Goal: Task Accomplishment & Management: Use online tool/utility

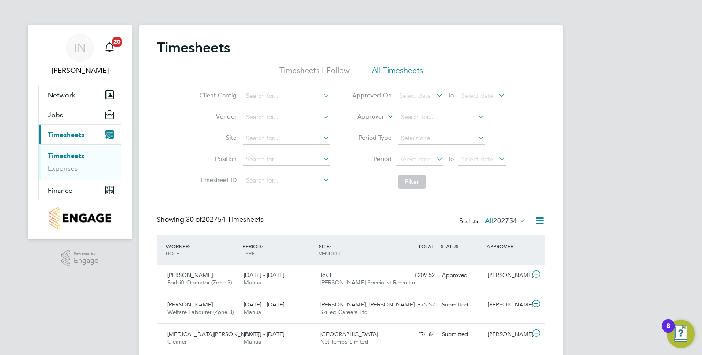
click at [80, 153] on link "Timesheets" at bounding box center [66, 156] width 37 height 8
click at [279, 159] on input at bounding box center [286, 160] width 87 height 12
type input "e"
type input "E"
click at [300, 135] on input at bounding box center [286, 138] width 87 height 12
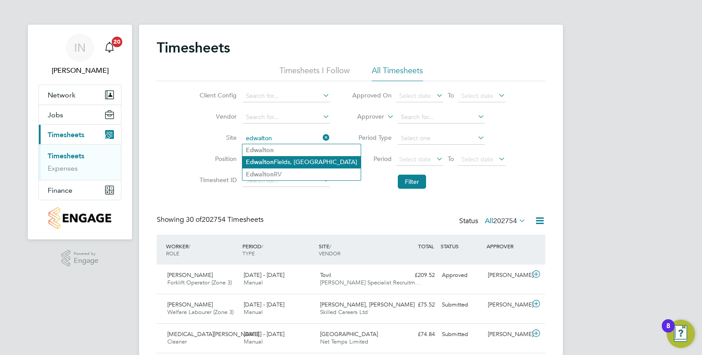
click at [299, 166] on li "Edwalton Fields, Nottingham" at bounding box center [301, 162] width 118 height 12
type input "Edwalton Fields, Nottingham"
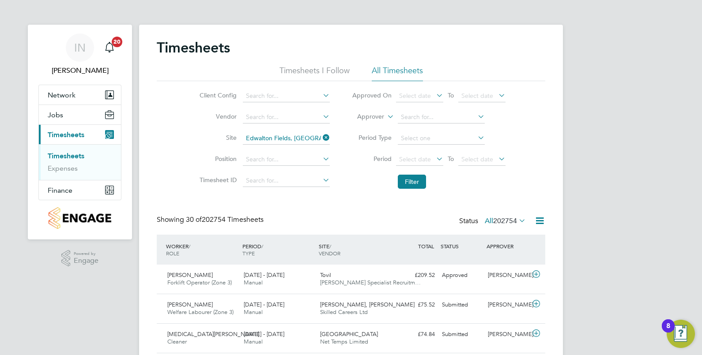
click at [321, 140] on icon at bounding box center [321, 137] width 0 height 12
click at [293, 135] on input at bounding box center [286, 138] width 87 height 12
click at [278, 153] on li "Edwalton RV" at bounding box center [285, 150] width 87 height 12
type input "Edwalton RV"
click at [414, 182] on button "Filter" at bounding box center [412, 182] width 28 height 14
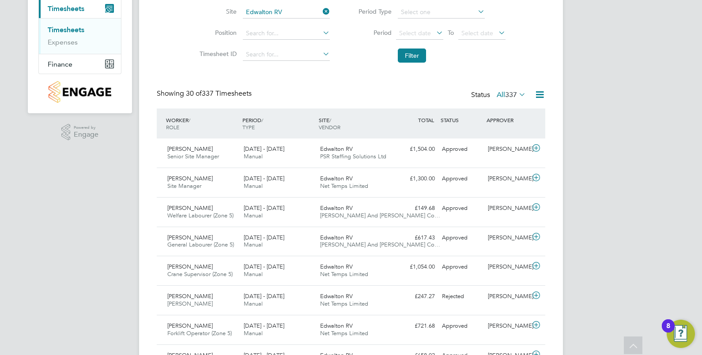
scroll to position [110, 0]
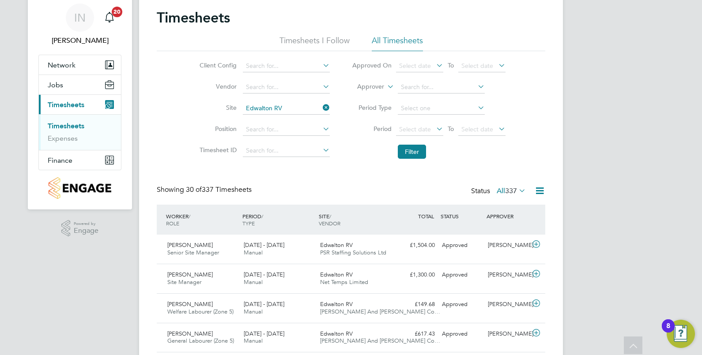
scroll to position [0, 0]
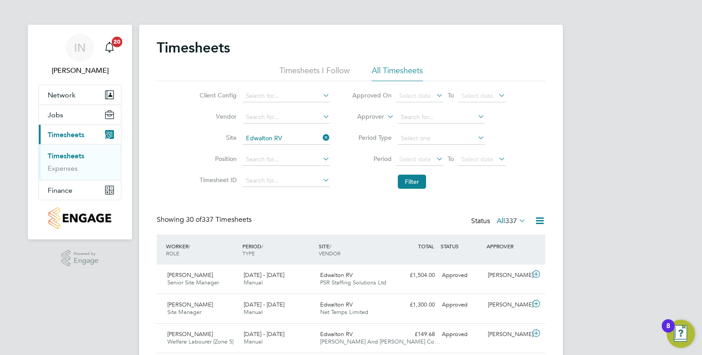
drag, startPoint x: 627, startPoint y: 142, endPoint x: 635, endPoint y: 142, distance: 8.4
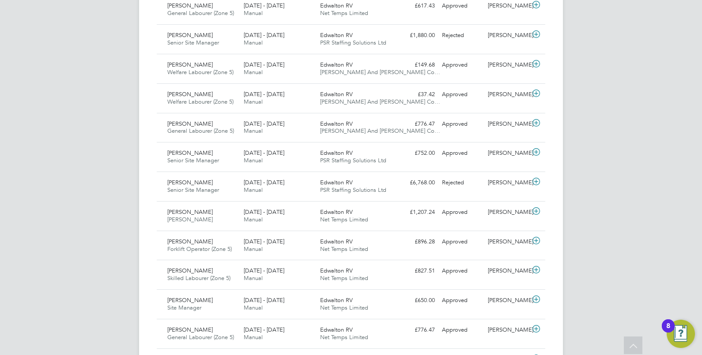
scroll to position [552, 0]
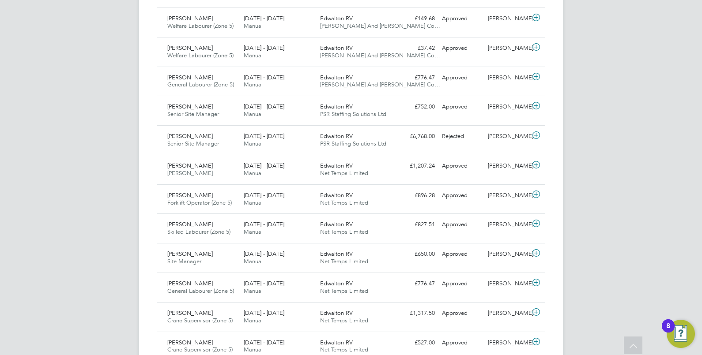
click at [615, 150] on div "IN Isa Nawas Notifications 20 Applications: Network Team Members Sites Workers …" at bounding box center [351, 51] width 702 height 1207
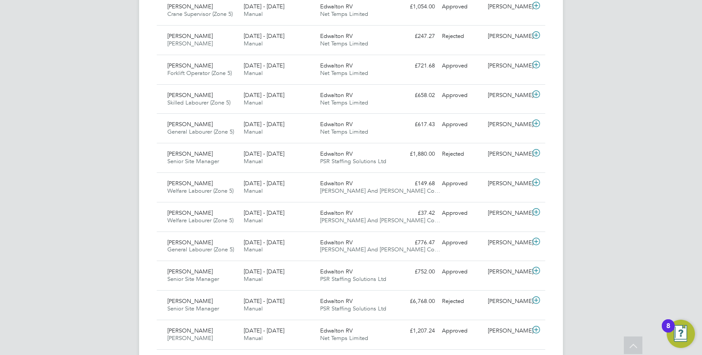
scroll to position [386, 0]
click at [607, 147] on div "IN Isa Nawas Notifications 20 Applications: Network Team Members Sites Workers …" at bounding box center [351, 217] width 702 height 1207
click at [607, 141] on div "IN Isa Nawas Notifications 20 Applications: Network Team Members Sites Workers …" at bounding box center [351, 217] width 702 height 1207
click at [599, 143] on div "IN Isa Nawas Notifications 20 Applications: Network Team Members Sites Workers …" at bounding box center [351, 217] width 702 height 1207
click at [620, 132] on div "IN Isa Nawas Notifications 20 Applications: Network Team Members Sites Workers …" at bounding box center [351, 217] width 702 height 1207
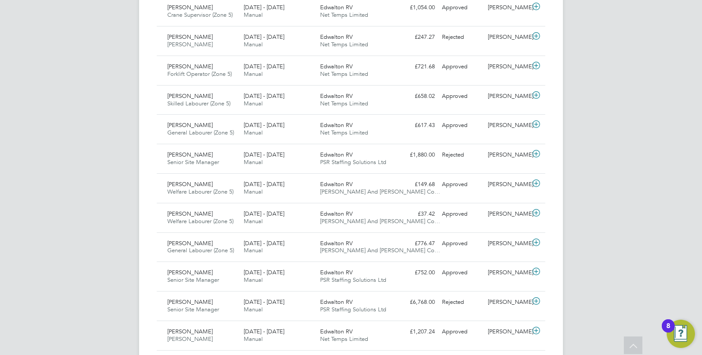
click at [620, 134] on div "IN Isa Nawas Notifications 20 Applications: Network Team Members Sites Workers …" at bounding box center [351, 217] width 702 height 1207
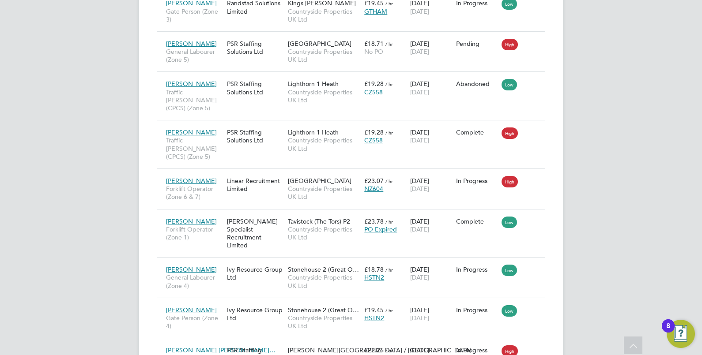
scroll to position [2464, 0]
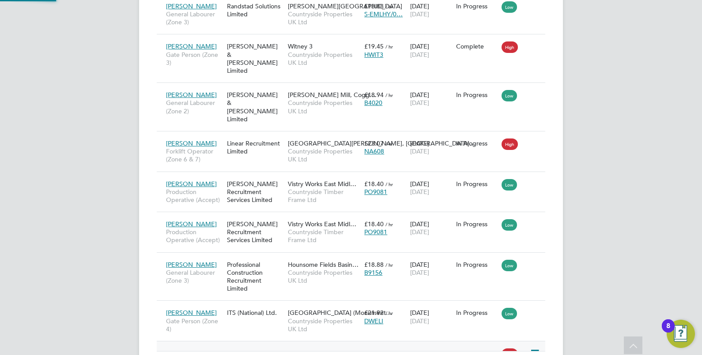
scroll to position [33, 61]
